Goal: Information Seeking & Learning: Find specific fact

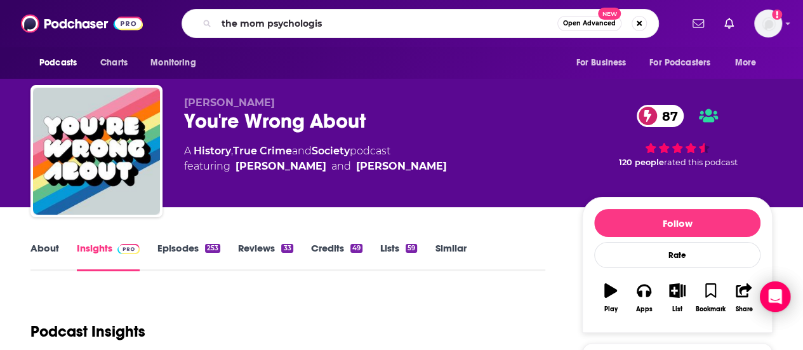
type input "the mom [MEDICAL_DATA]"
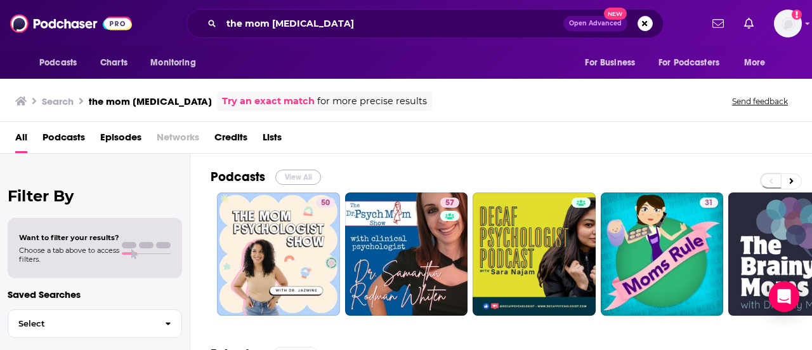
click at [287, 175] on button "View All" at bounding box center [298, 176] width 46 height 15
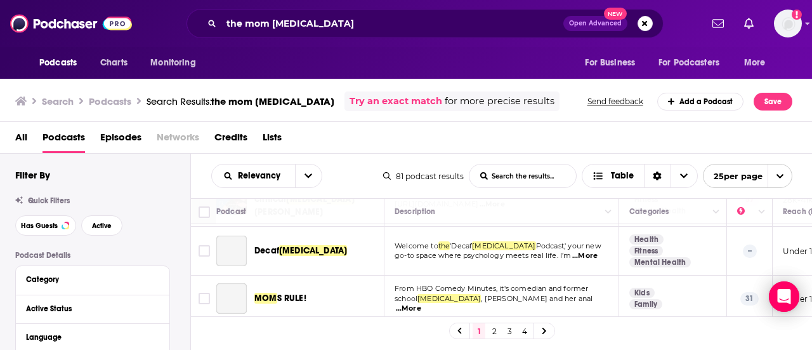
scroll to position [127, 0]
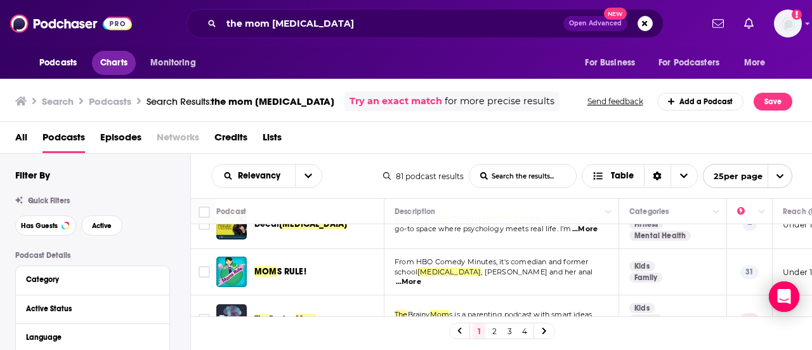
click at [121, 67] on span "Charts" at bounding box center [113, 63] width 27 height 18
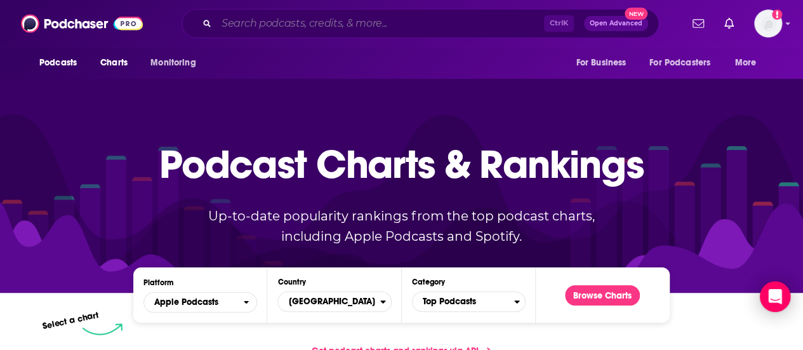
click at [306, 21] on input "Search podcasts, credits, & more..." at bounding box center [379, 23] width 327 height 20
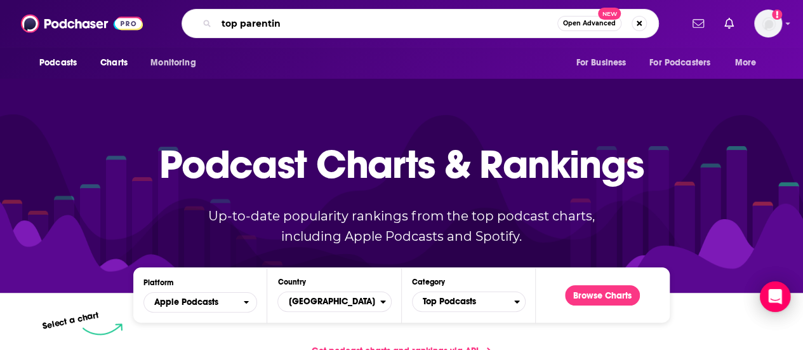
type input "top parenting"
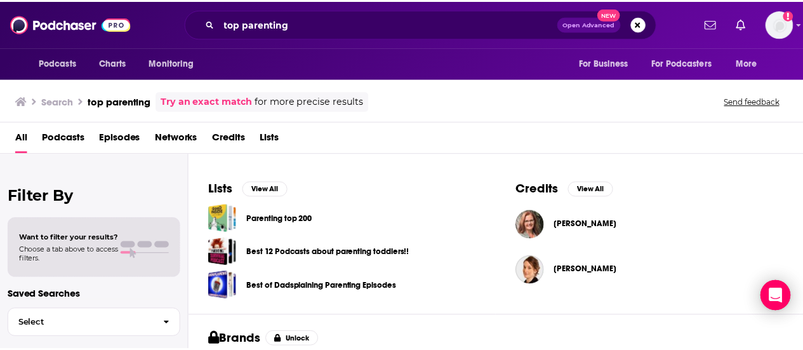
scroll to position [377, 0]
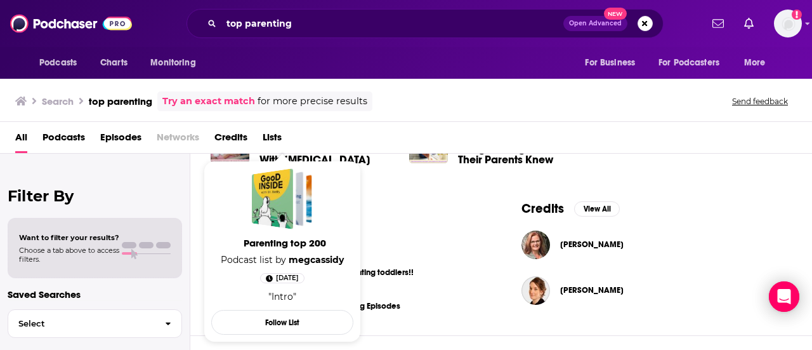
click at [290, 236] on span "Parenting top 200 Podcast list by megcassidy [DATE] "Intro"" at bounding box center [282, 239] width 142 height 142
click at [286, 197] on div "Parenting top 200" at bounding box center [272, 198] width 41 height 61
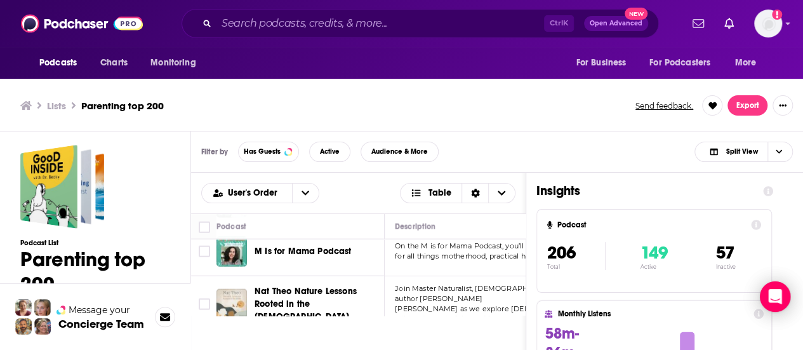
scroll to position [1523, 0]
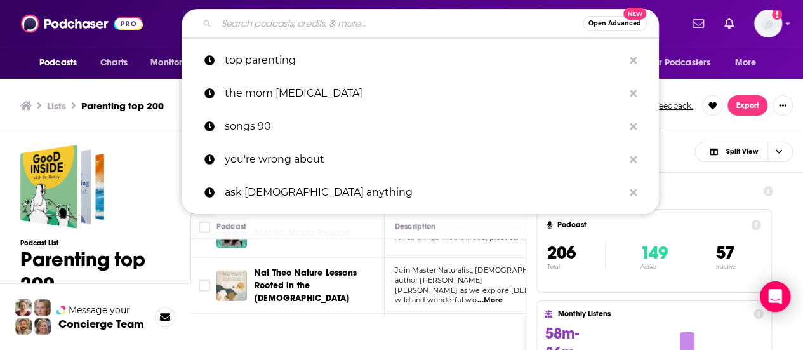
click at [343, 26] on input "Search podcasts, credits, & more..." at bounding box center [399, 23] width 366 height 20
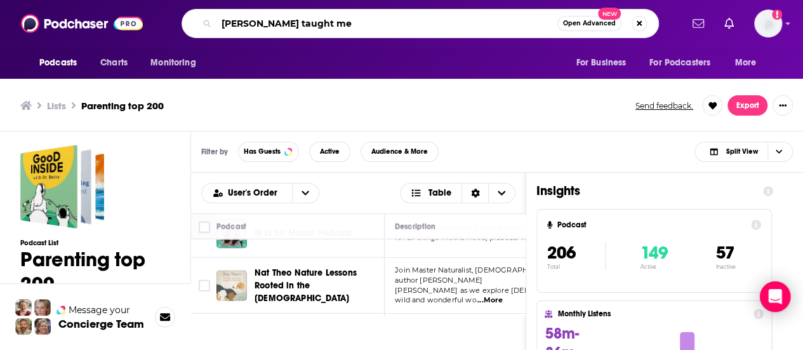
type input "[PERSON_NAME] taught me"
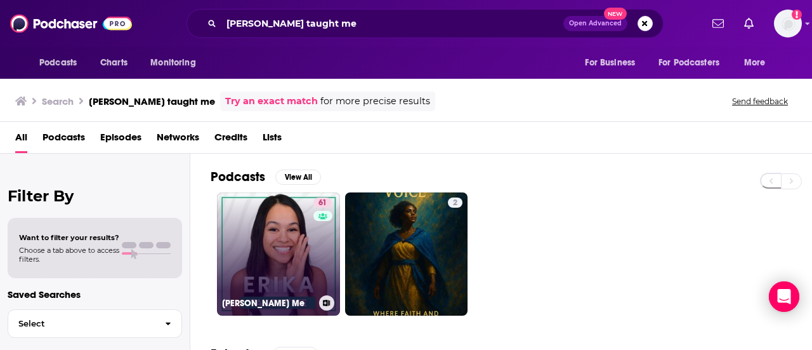
click at [312, 256] on link "61 [PERSON_NAME] Me" at bounding box center [278, 253] width 123 height 123
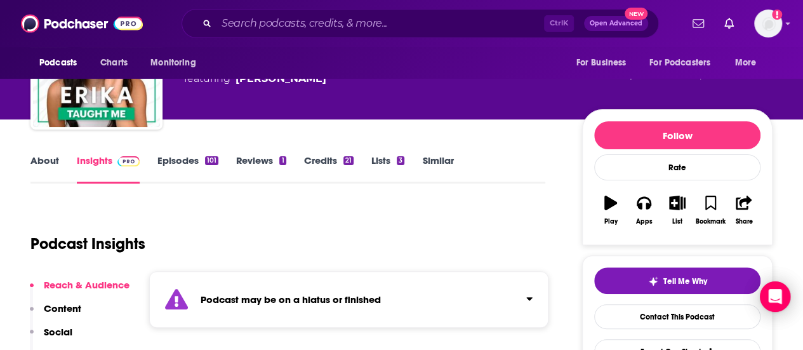
scroll to position [127, 0]
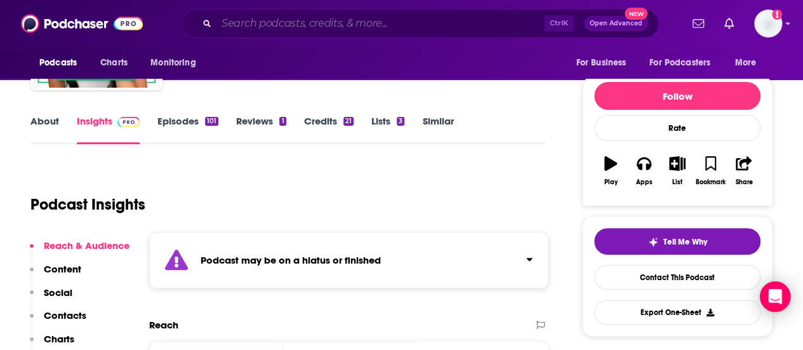
click at [317, 20] on input "Search podcasts, credits, & more..." at bounding box center [379, 23] width 327 height 20
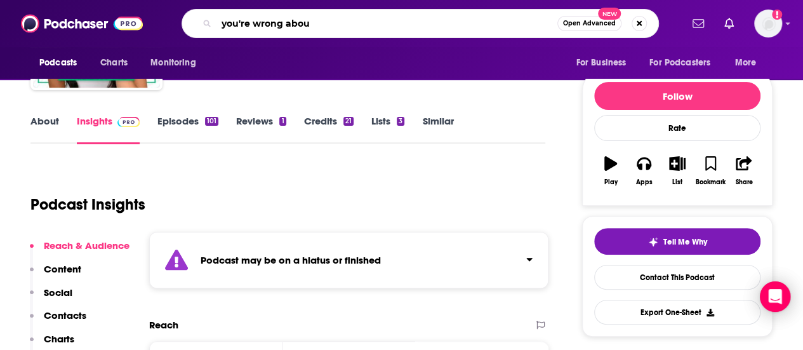
type input "you're wrong about"
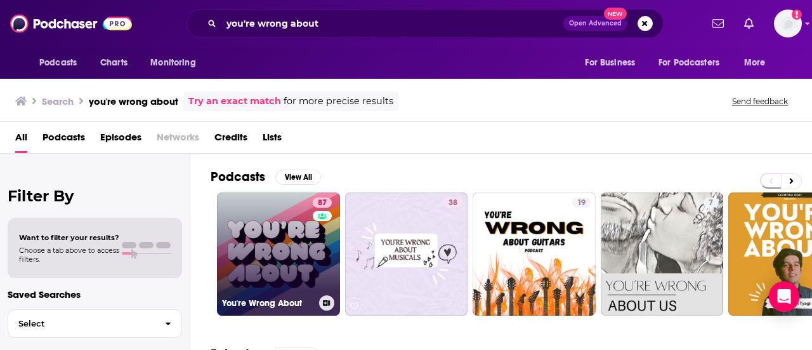
click at [279, 258] on link "87 You're Wrong About" at bounding box center [278, 253] width 123 height 123
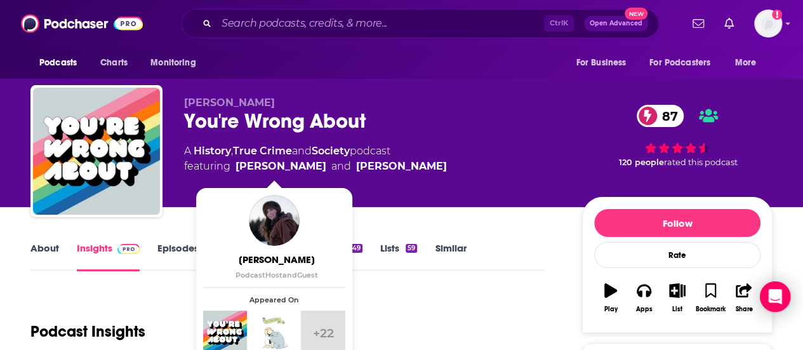
drag, startPoint x: 416, startPoint y: 168, endPoint x: 236, endPoint y: 163, distance: 180.3
click at [236, 163] on div "A History , True Crime and Society podcast featuring [PERSON_NAME] and [PERSON_…" at bounding box center [373, 158] width 378 height 30
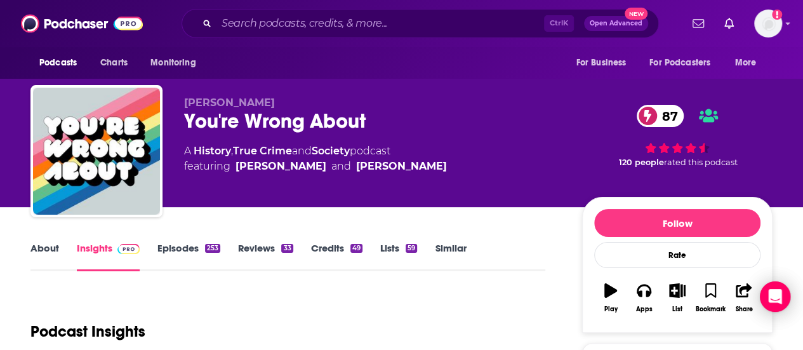
copy span "[PERSON_NAME] and [PERSON_NAME]"
